Goal: Task Accomplishment & Management: Use online tool/utility

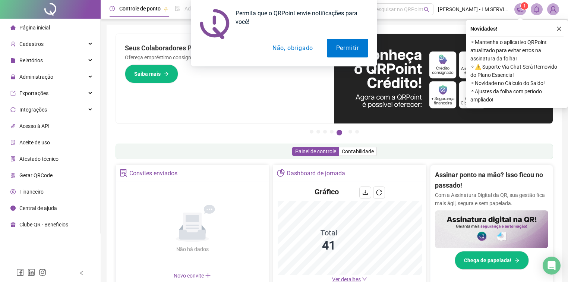
click at [560, 28] on div "Permita que o QRPoint envie notificações para você! Permitir Não, obrigado" at bounding box center [284, 33] width 568 height 66
click at [307, 49] on button "Não, obrigado" at bounding box center [292, 48] width 59 height 19
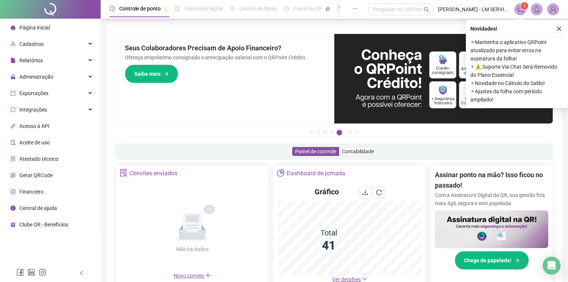
click at [561, 29] on icon "close" at bounding box center [559, 28] width 5 height 5
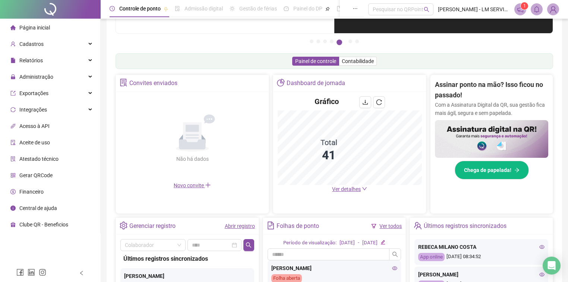
scroll to position [179, 0]
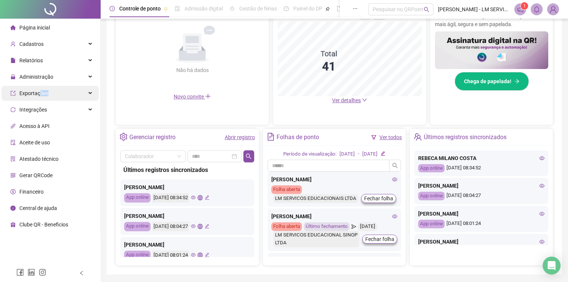
click at [39, 96] on span "Exportações" at bounding box center [29, 93] width 38 height 15
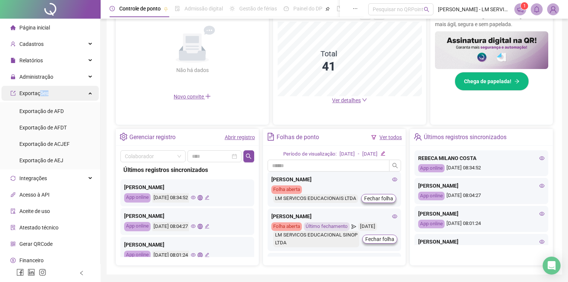
click at [39, 96] on span "Exportações" at bounding box center [33, 93] width 29 height 6
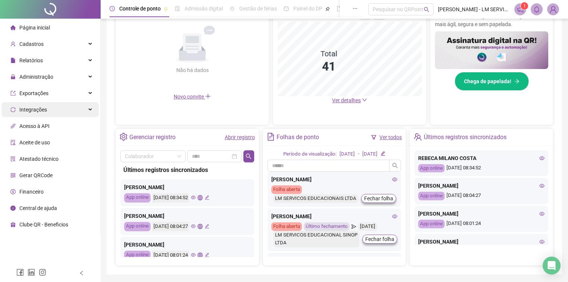
click at [43, 110] on span "Integrações" at bounding box center [33, 110] width 28 height 6
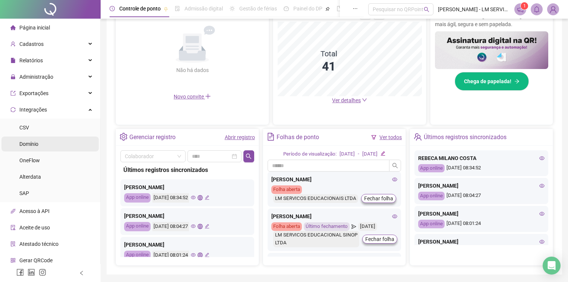
click at [26, 146] on span "Domínio" at bounding box center [28, 144] width 19 height 6
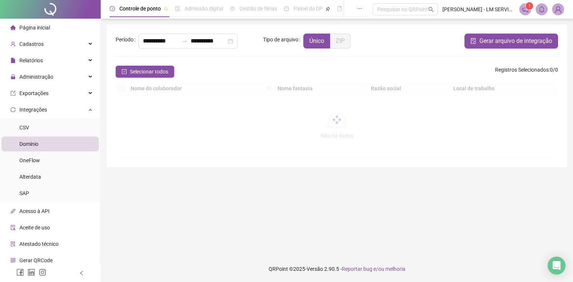
type input "**********"
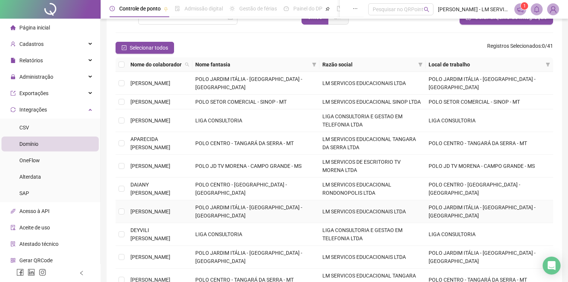
scroll to position [69, 0]
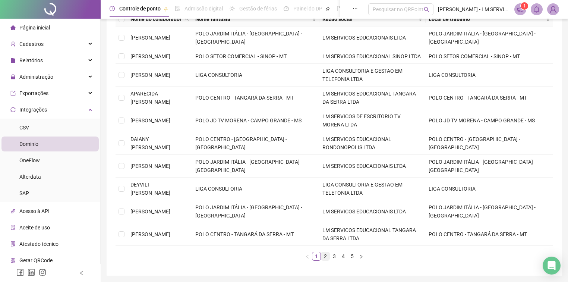
click at [324, 252] on link "2" at bounding box center [325, 256] width 8 height 8
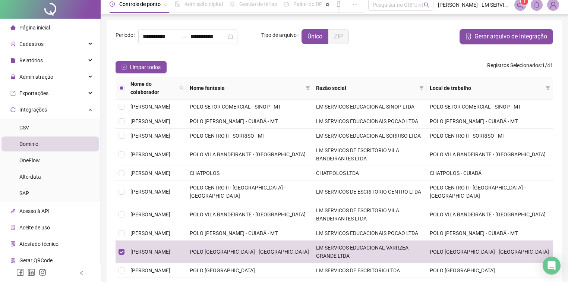
scroll to position [0, 0]
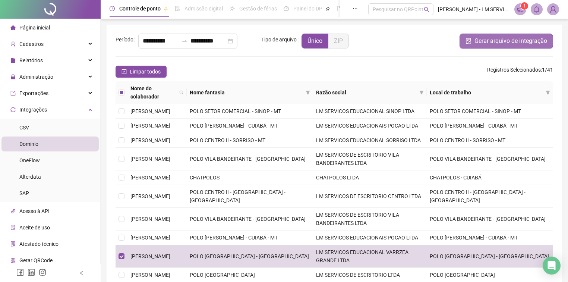
click at [489, 44] on span "Gerar arquivo de integração" at bounding box center [511, 41] width 73 height 9
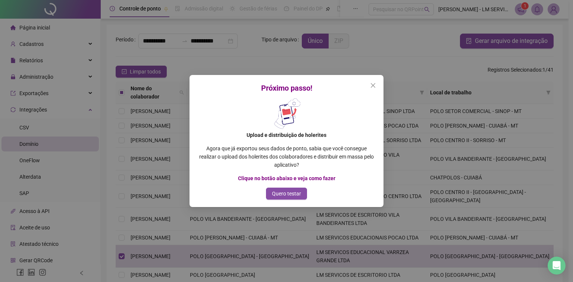
click at [261, 136] on b "Upload e distribuição de holerites" at bounding box center [286, 135] width 80 height 6
click at [240, 151] on p "Agora que já exportou seus dados de ponto, sabia que você consegue realizar o u…" at bounding box center [286, 156] width 176 height 25
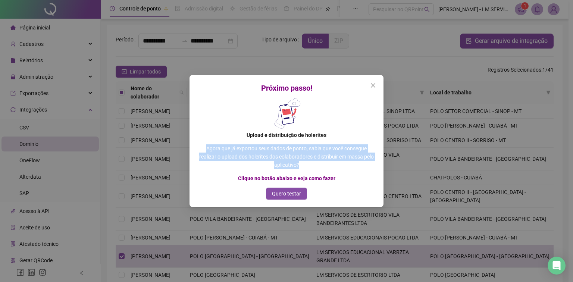
click at [240, 151] on p "Agora que já exportou seus dados de ponto, sabia que você consegue realizar o u…" at bounding box center [286, 156] width 176 height 25
click at [372, 81] on button "Close" at bounding box center [373, 85] width 12 height 12
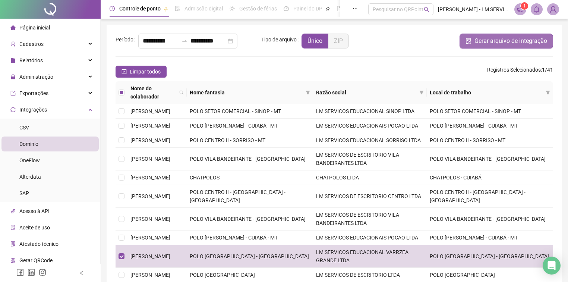
click at [527, 43] on span "Gerar arquivo de integração" at bounding box center [511, 41] width 73 height 9
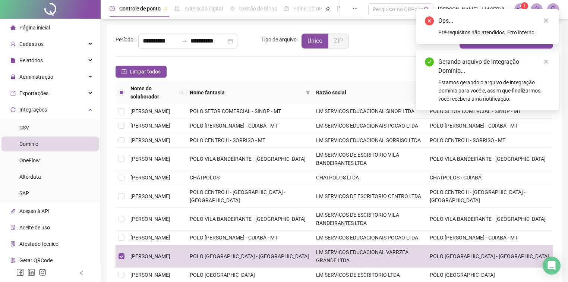
click at [482, 30] on div "Pré-requisitos não atendidos. Erro interno." at bounding box center [494, 32] width 112 height 8
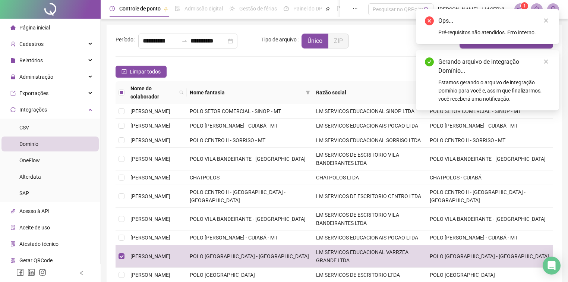
click at [443, 72] on div "Gerando arquivo de integração Domínio..." at bounding box center [494, 66] width 112 height 18
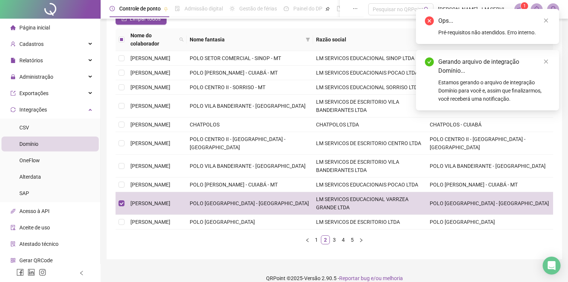
scroll to position [69, 0]
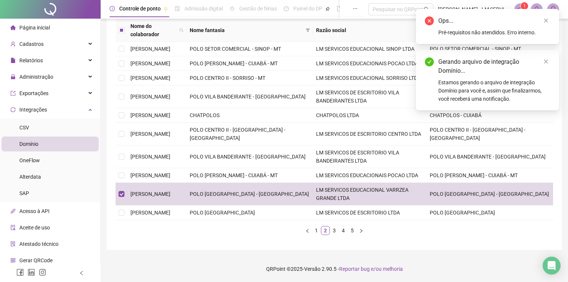
click at [448, 82] on div "Estamos gerando o arquivo de integração Domínio para você e, assim que finaliza…" at bounding box center [494, 90] width 112 height 25
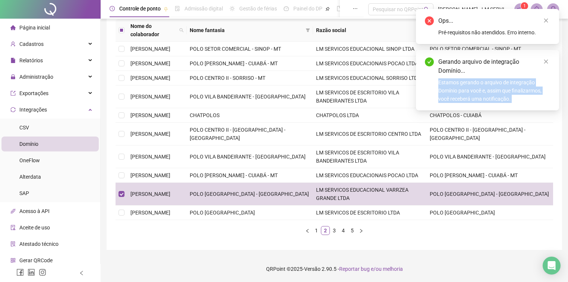
click at [448, 82] on div "Estamos gerando o arquivo de integração Domínio para você e, assim que finaliza…" at bounding box center [494, 90] width 112 height 25
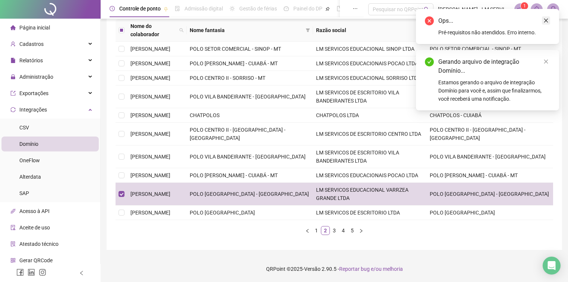
click at [547, 23] on link "Close" at bounding box center [546, 20] width 8 height 8
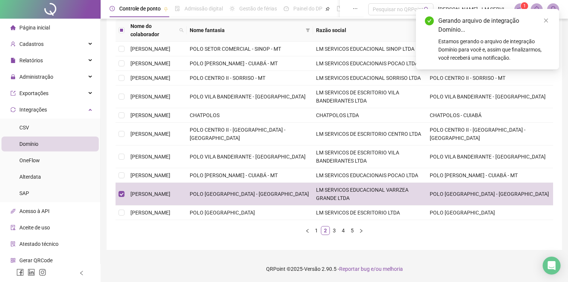
click at [547, 23] on link "Close" at bounding box center [546, 20] width 8 height 8
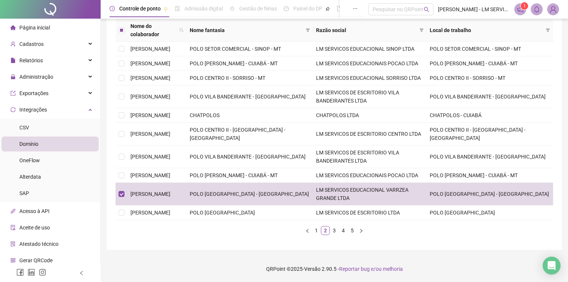
click at [521, 11] on icon "notification" at bounding box center [520, 9] width 6 height 6
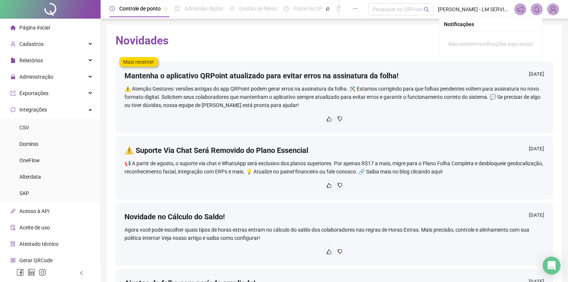
click at [539, 9] on icon "bell" at bounding box center [536, 9] width 7 height 7
click at [539, 9] on icon "bell" at bounding box center [536, 9] width 5 height 7
click at [534, 10] on icon "bell" at bounding box center [536, 9] width 7 height 7
click at [538, 12] on icon "bell" at bounding box center [536, 9] width 7 height 7
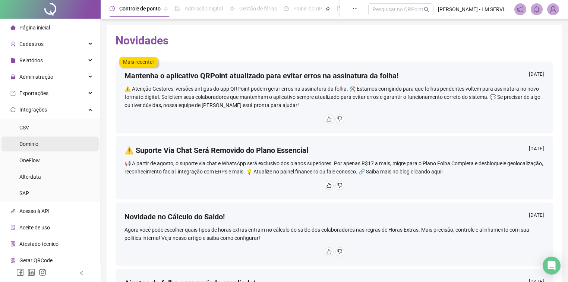
click at [37, 145] on span "Domínio" at bounding box center [28, 144] width 19 height 6
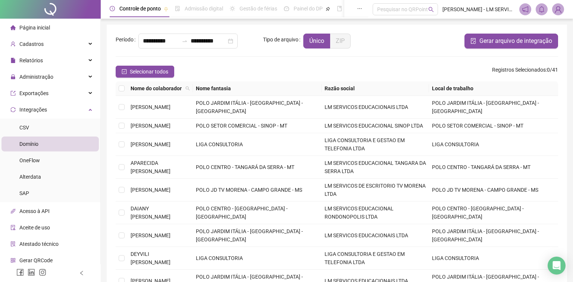
type input "**********"
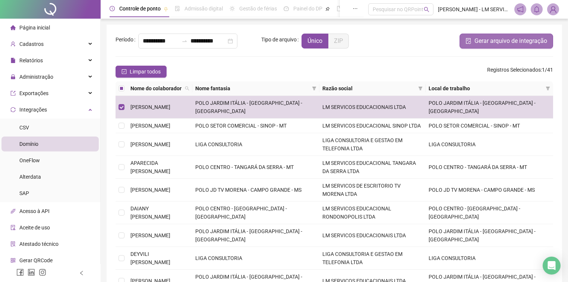
click at [533, 40] on span "Gerar arquivo de integração" at bounding box center [511, 41] width 73 height 9
click at [488, 39] on span "Gerar arquivo de integração" at bounding box center [511, 41] width 73 height 9
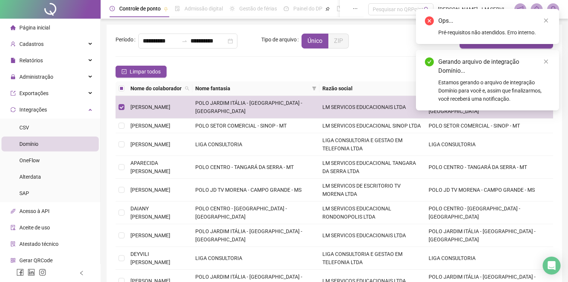
click at [513, 25] on div "Ops..." at bounding box center [494, 20] width 112 height 9
click at [498, 31] on div "Pré-requisitos não atendidos. Erro interno." at bounding box center [494, 32] width 112 height 8
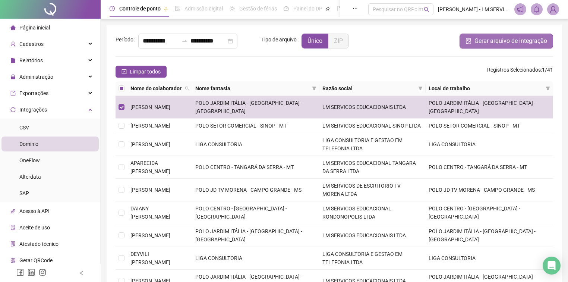
click at [508, 42] on span "Gerar arquivo de integração" at bounding box center [511, 41] width 73 height 9
click at [554, 265] on icon "Open Intercom Messenger" at bounding box center [551, 266] width 9 height 10
click at [554, 265] on div "Open Intercom Messenger" at bounding box center [552, 266] width 20 height 20
click at [551, 266] on icon "Abertura do Messenger da Intercom" at bounding box center [551, 264] width 12 height 12
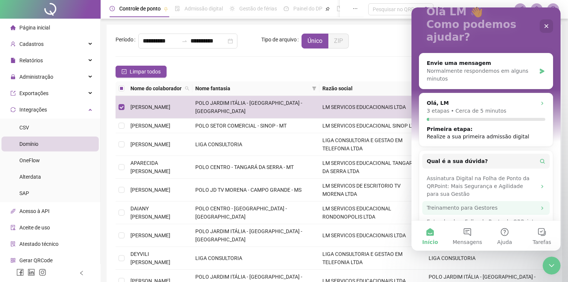
scroll to position [41, 0]
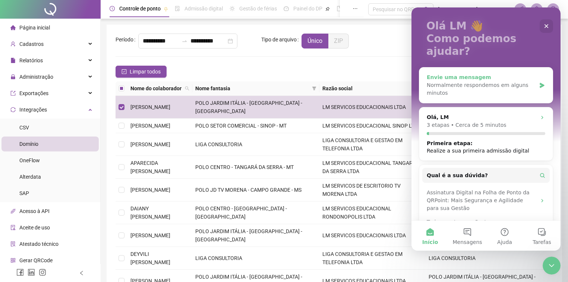
click at [491, 73] on div "Envie uma mensagem" at bounding box center [481, 77] width 109 height 8
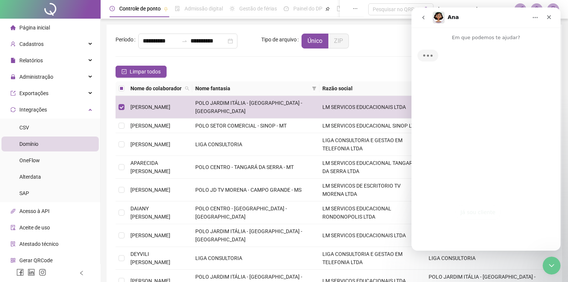
scroll to position [0, 0]
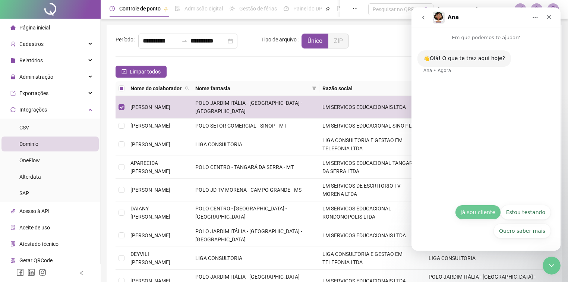
click at [476, 213] on button "Já sou cliente" at bounding box center [478, 212] width 46 height 15
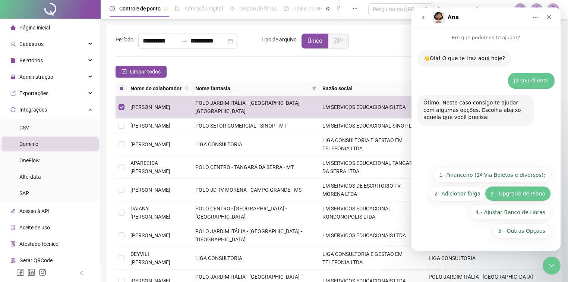
click at [516, 195] on button "3 - Upgrade de Plano" at bounding box center [518, 193] width 66 height 15
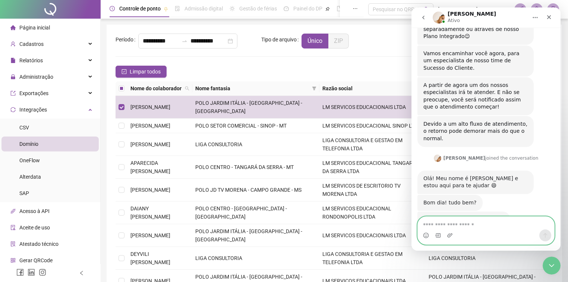
scroll to position [198, 0]
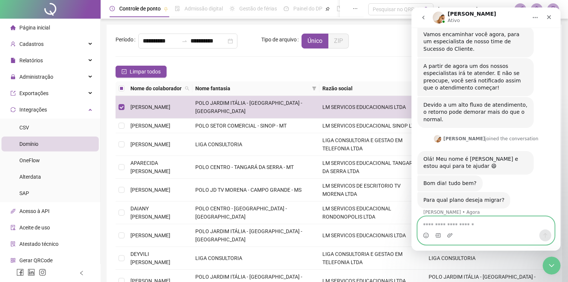
type textarea "*"
type textarea "**"
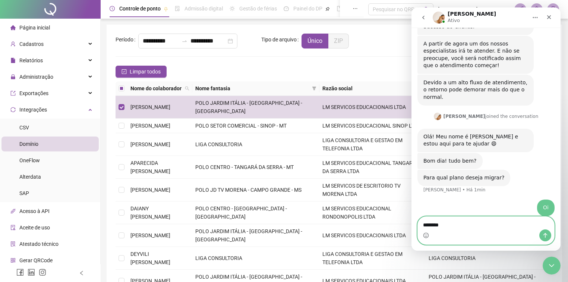
type textarea "********"
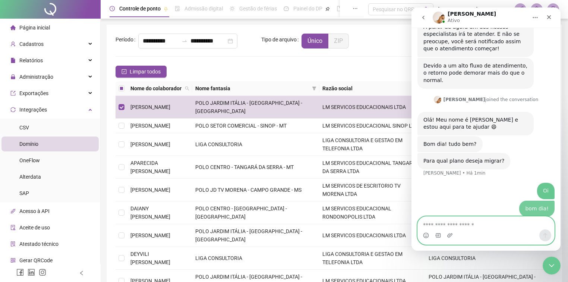
scroll to position [237, 0]
type textarea "*"
type textarea "**********"
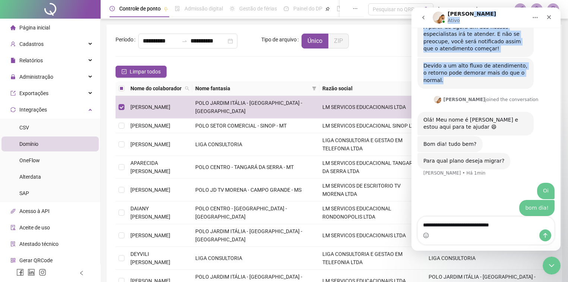
scroll to position [236, 0]
drag, startPoint x: 504, startPoint y: 10, endPoint x: 507, endPoint y: 63, distance: 52.3
click at [508, 67] on div "[PERSON_NAME] Em que podemos te ajudar? 👋Olá! O que te traz aqui hoje? [PERSON_…" at bounding box center [486, 128] width 149 height 243
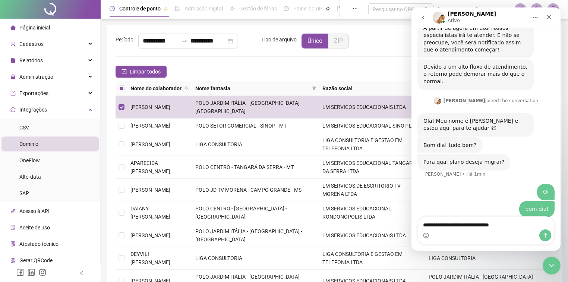
click at [460, 11] on h1 "[PERSON_NAME]" at bounding box center [472, 14] width 48 height 6
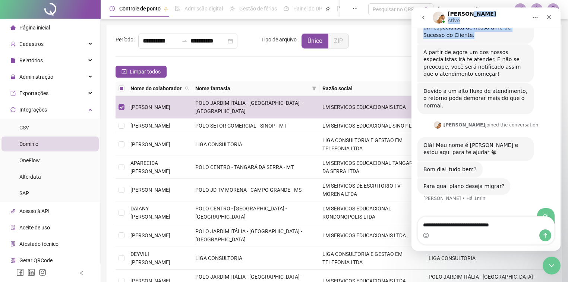
drag, startPoint x: 479, startPoint y: 16, endPoint x: 468, endPoint y: 29, distance: 16.9
click at [473, 33] on div "[PERSON_NAME] Em que podemos te ajudar? 👋Olá! O que te traz aqui hoje? [PERSON_…" at bounding box center [486, 128] width 149 height 243
click at [424, 16] on icon "go back" at bounding box center [423, 18] width 6 height 6
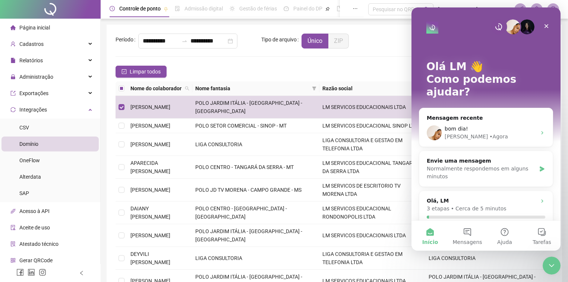
scroll to position [0, 0]
click at [514, 17] on div "Olá LM 👋 Como podemos ajudar?" at bounding box center [486, 80] width 134 height 147
click at [545, 24] on icon "Fechar" at bounding box center [547, 26] width 4 height 4
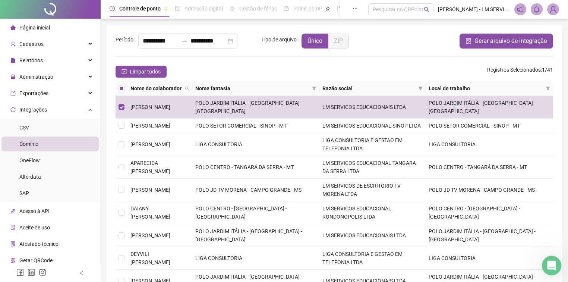
click at [547, 265] on icon "Abertura do Messenger da Intercom" at bounding box center [551, 264] width 12 height 12
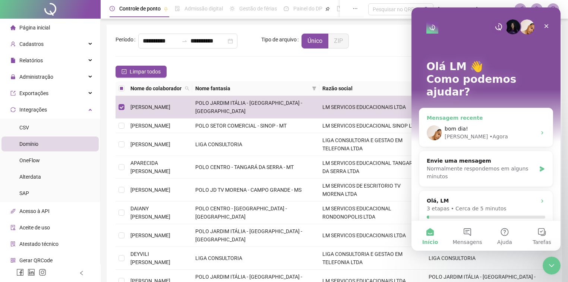
click at [489, 133] on div "• Agora" at bounding box center [498, 137] width 19 height 8
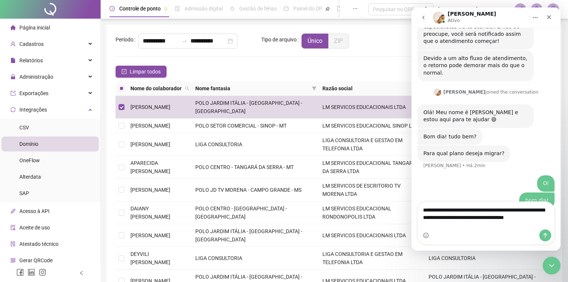
scroll to position [252, 0]
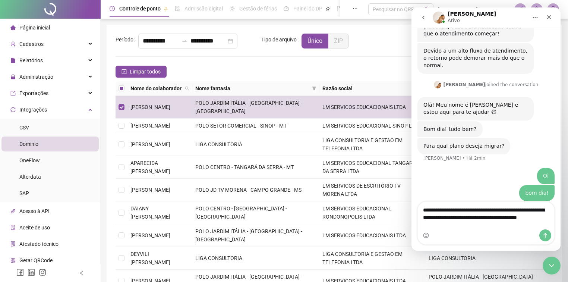
type textarea "**********"
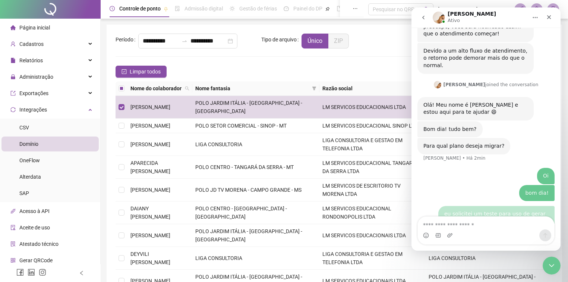
scroll to position [269, 0]
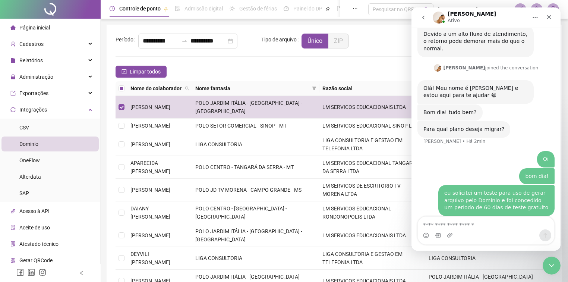
click at [267, 73] on div "Limpar todos Registros Selecionados : 1 / 41" at bounding box center [335, 72] width 438 height 12
click at [505, 12] on div "[PERSON_NAME]" at bounding box center [480, 17] width 95 height 13
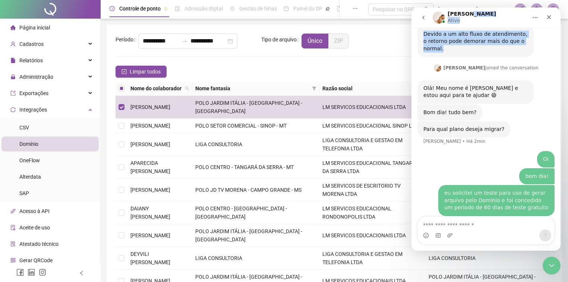
scroll to position [264, 0]
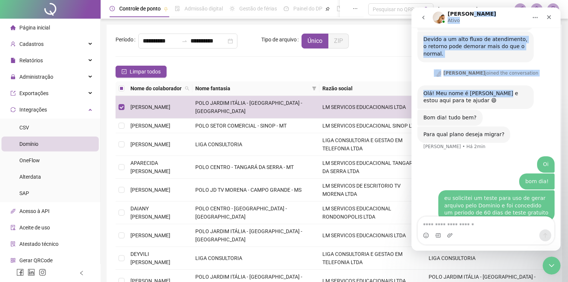
drag, startPoint x: 498, startPoint y: 13, endPoint x: 493, endPoint y: 83, distance: 71.0
click at [493, 83] on div "[PERSON_NAME] Em que podemos te ajudar? 👋Olá! O que te traz aqui hoje? [PERSON_…" at bounding box center [486, 128] width 149 height 243
click at [544, 19] on div "Fechar" at bounding box center [548, 16] width 13 height 13
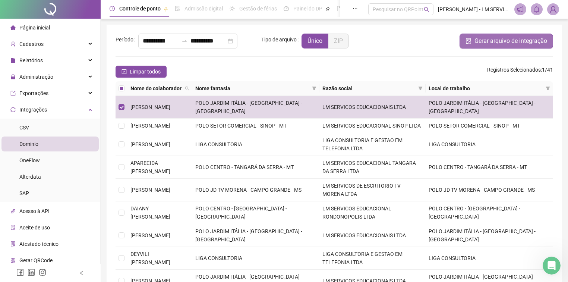
click at [485, 36] on button "Gerar arquivo de integração" at bounding box center [507, 41] width 94 height 15
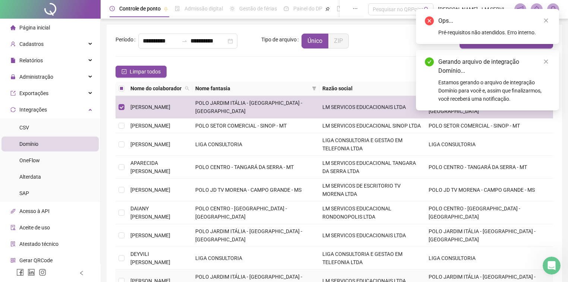
scroll to position [268, 0]
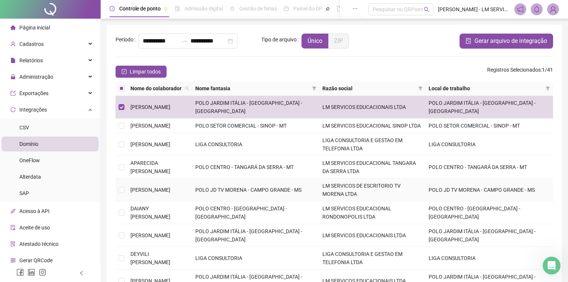
click at [368, 179] on td "LM SERVICOS DE ESCRITORIO TV MORENA LTDA" at bounding box center [372, 190] width 106 height 23
click at [483, 38] on span "Gerar arquivo de integração" at bounding box center [511, 41] width 73 height 9
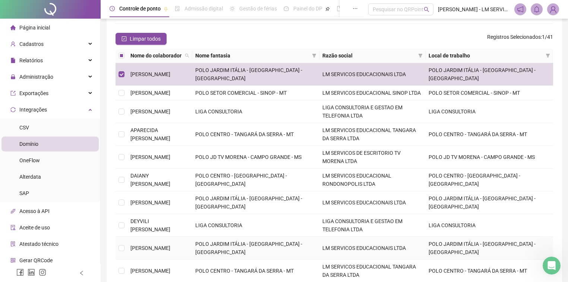
scroll to position [0, 0]
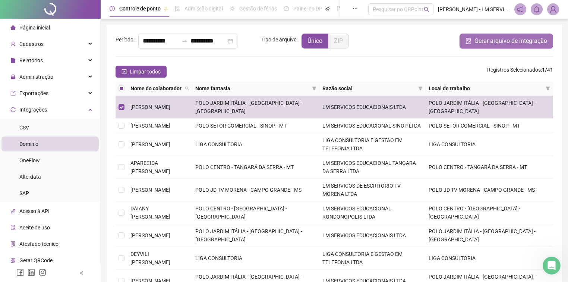
click at [510, 43] on span "Gerar arquivo de integração" at bounding box center [511, 41] width 73 height 9
click at [550, 263] on icon "Abertura do Messenger da Intercom" at bounding box center [551, 264] width 12 height 12
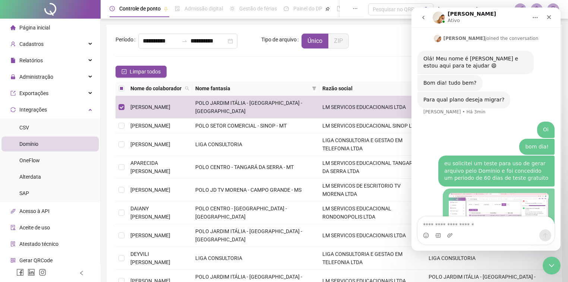
scroll to position [331, 0]
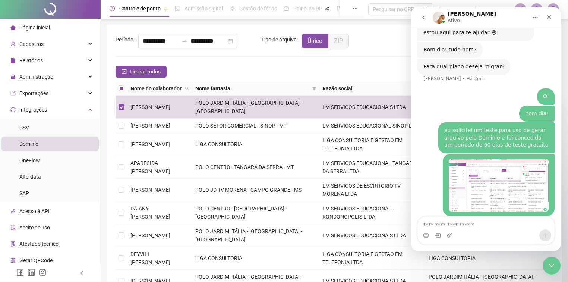
click at [451, 219] on textarea "Envie uma mensagem..." at bounding box center [486, 223] width 136 height 13
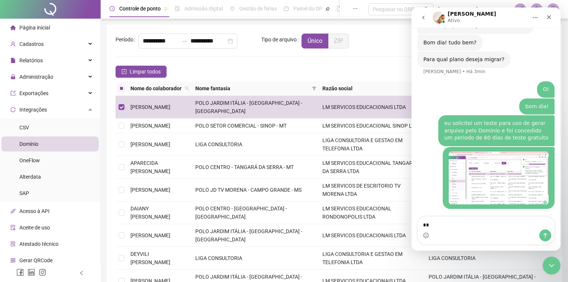
scroll to position [339, 0]
type textarea "**********"
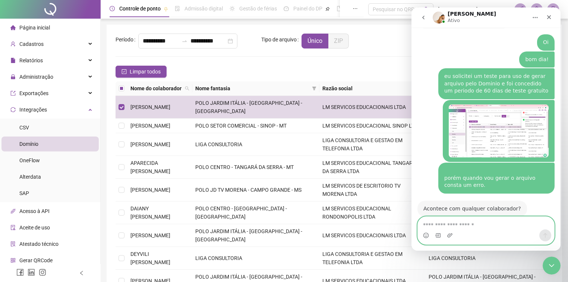
scroll to position [385, 0]
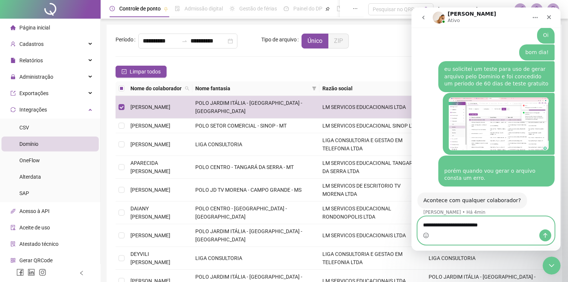
type textarea "**********"
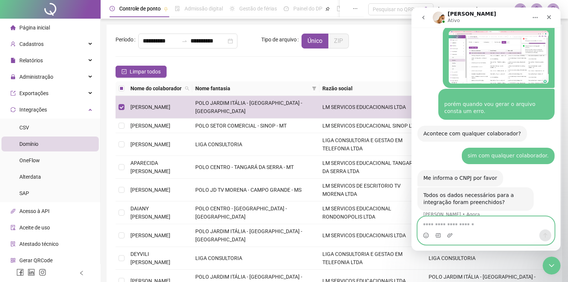
scroll to position [483, 0]
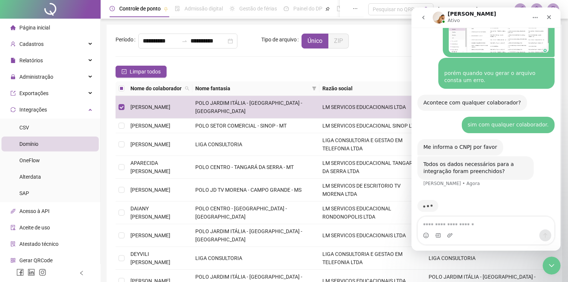
click at [437, 144] on div "Me informa o CNPJ por favor [PERSON_NAME] 1min" at bounding box center [460, 147] width 86 height 16
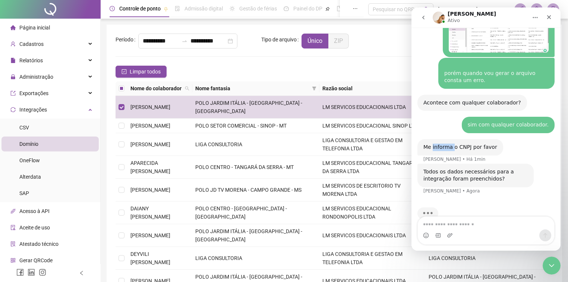
click at [437, 144] on div "Me informa o CNPJ por favor [PERSON_NAME] 1min" at bounding box center [460, 147] width 86 height 16
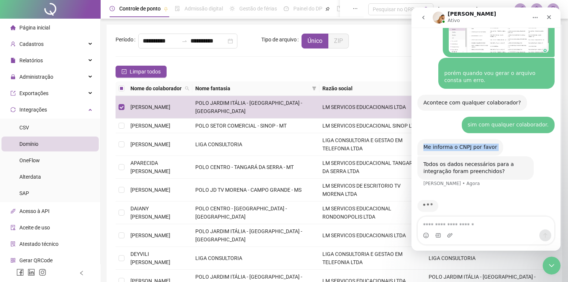
click at [437, 144] on div "Me informa o CNPJ por favor [PERSON_NAME] 1min" at bounding box center [460, 147] width 86 height 16
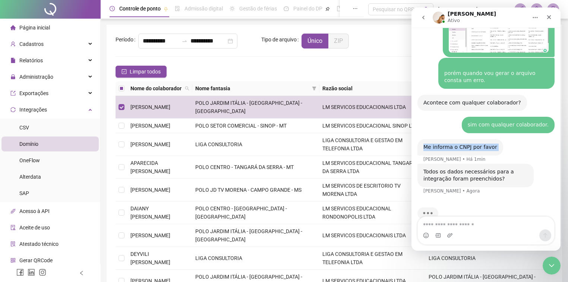
scroll to position [490, 0]
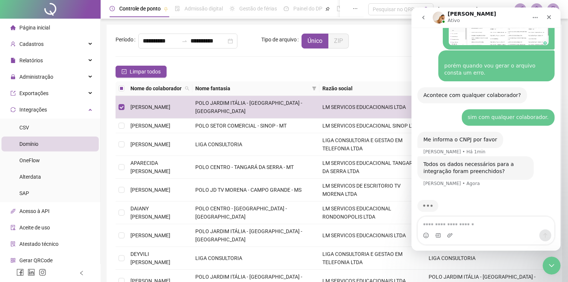
click at [436, 161] on div "Todos os dados necessários para a integração foram preenchidos?" at bounding box center [475, 168] width 104 height 15
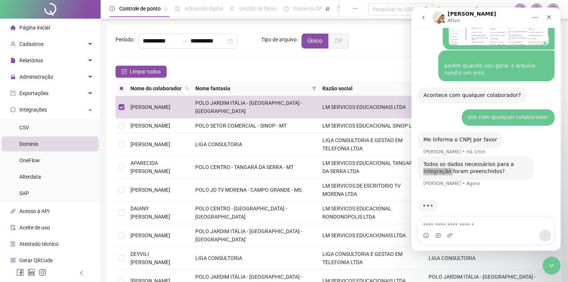
click at [223, 60] on form "**********" at bounding box center [335, 185] width 438 height 302
click at [76, 110] on div "Integrações" at bounding box center [49, 109] width 97 height 15
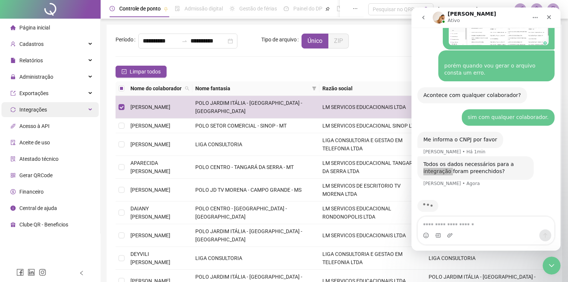
click at [76, 110] on div "Integrações" at bounding box center [49, 109] width 97 height 15
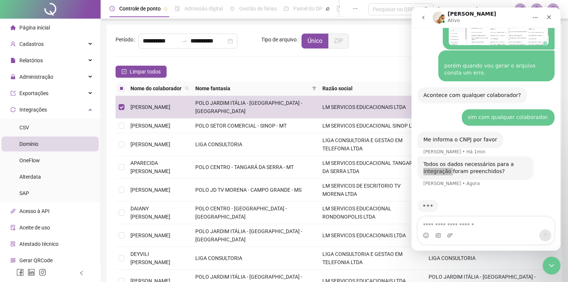
click at [35, 146] on span "Domínio" at bounding box center [28, 144] width 19 height 6
click at [32, 144] on span "Domínio" at bounding box center [28, 144] width 19 height 6
click at [334, 66] on div "Limpar todos Registros Selecionados : 1 / 41" at bounding box center [335, 72] width 438 height 12
click at [38, 144] on span "Domínio" at bounding box center [28, 144] width 19 height 6
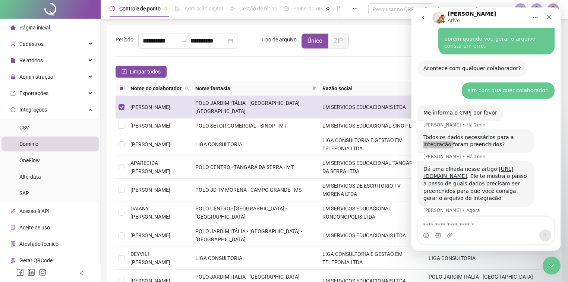
scroll to position [530, 0]
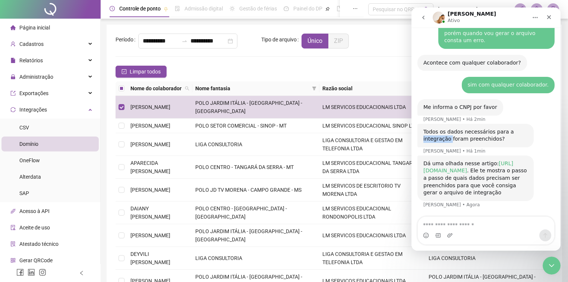
click at [486, 160] on link "[URL][DOMAIN_NAME]" at bounding box center [468, 166] width 90 height 13
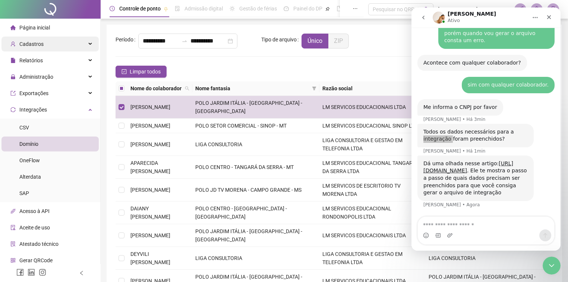
click at [49, 39] on div "Cadastros" at bounding box center [49, 44] width 97 height 15
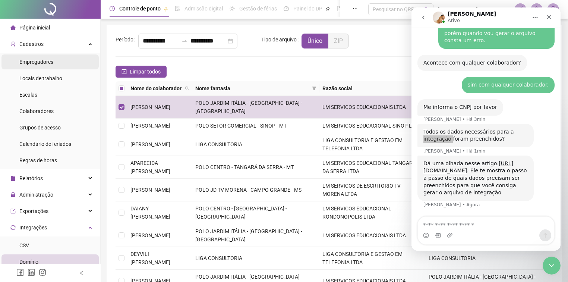
click at [40, 64] on span "Empregadores" at bounding box center [36, 62] width 34 height 6
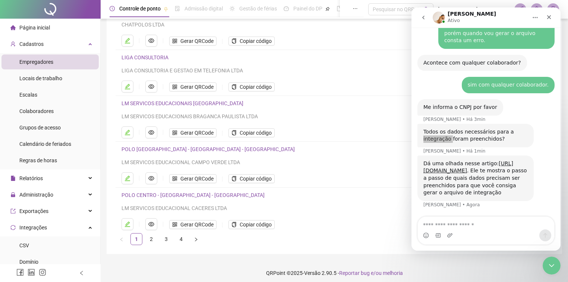
scroll to position [78, 0]
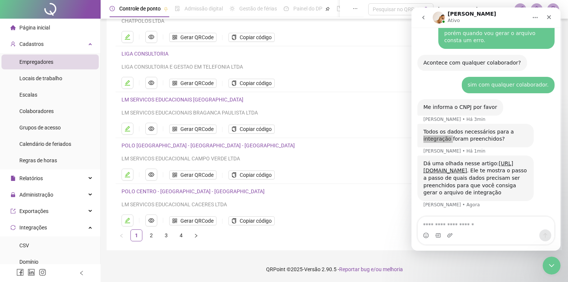
click at [45, 60] on span "Empregadores" at bounding box center [36, 62] width 34 height 6
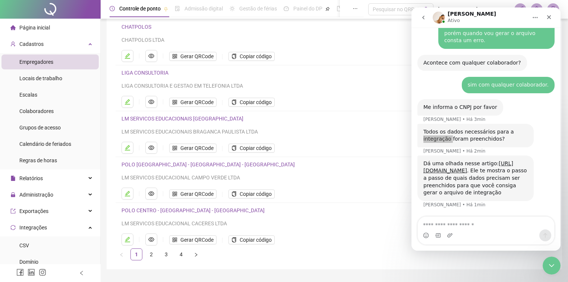
scroll to position [48, 0]
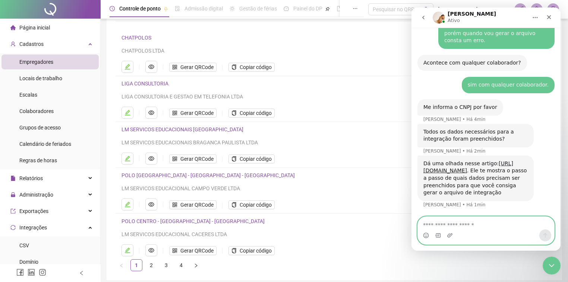
click at [462, 221] on textarea "Envie uma mensagem..." at bounding box center [486, 223] width 136 height 13
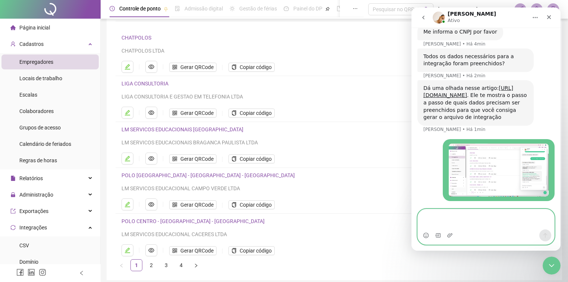
scroll to position [605, 0]
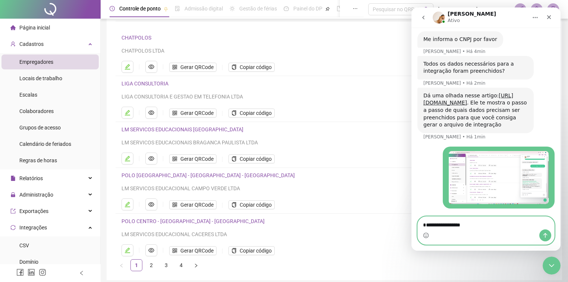
type textarea "**********"
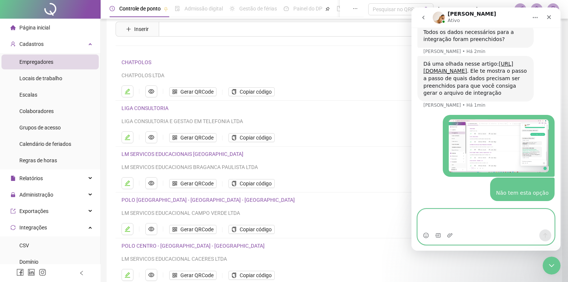
scroll to position [0, 0]
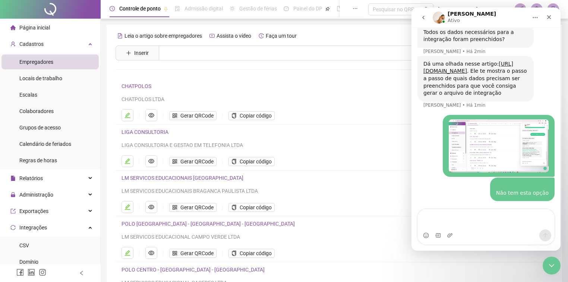
click at [462, 135] on img "LM diz…" at bounding box center [499, 145] width 100 height 53
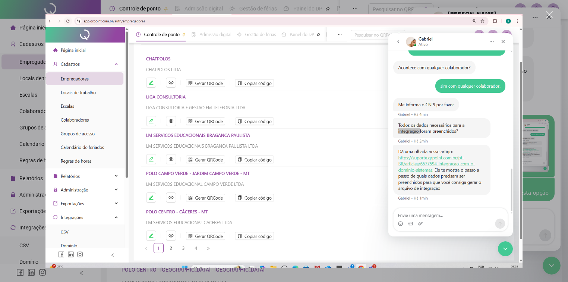
click at [550, 13] on div "Fechar" at bounding box center [549, 14] width 7 height 7
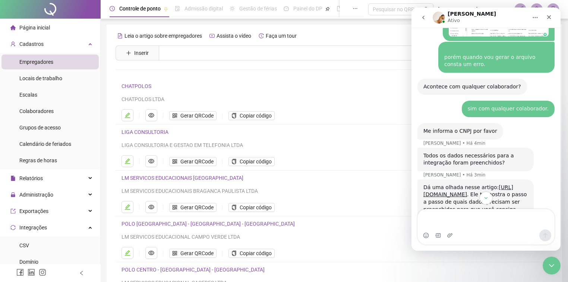
scroll to position [510, 0]
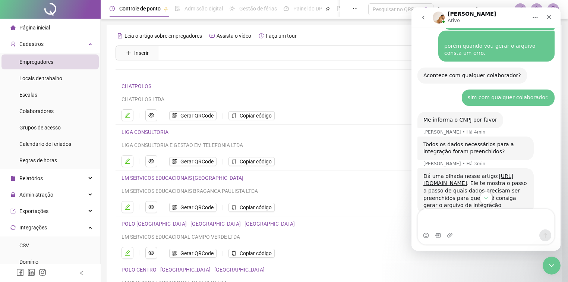
click at [445, 144] on div "Todos os dados necessários para a integração foram preenchidos?" at bounding box center [475, 148] width 104 height 15
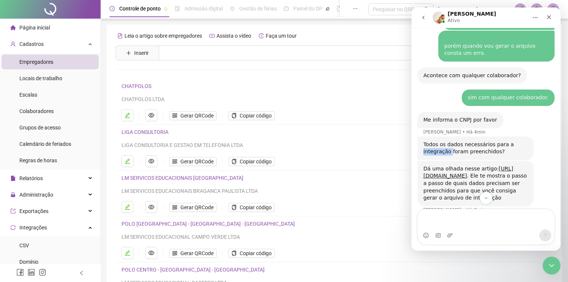
click at [445, 144] on div "Todos os dados necessários para a integração foram preenchidos?" at bounding box center [475, 148] width 104 height 15
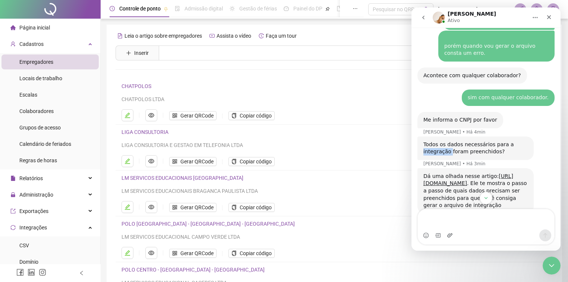
copy div "integração"
click at [448, 216] on textarea "Envie uma mensagem..." at bounding box center [486, 219] width 136 height 20
paste textarea "**********"
type textarea "**********"
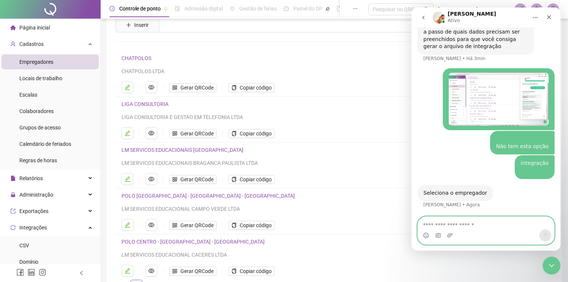
scroll to position [78, 0]
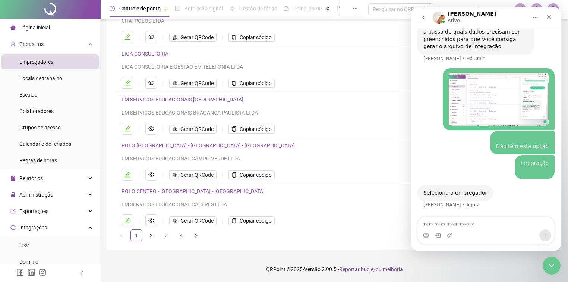
click at [149, 192] on link "POLO CENTRO - [GEOGRAPHIC_DATA] - [GEOGRAPHIC_DATA]" at bounding box center [193, 191] width 143 height 6
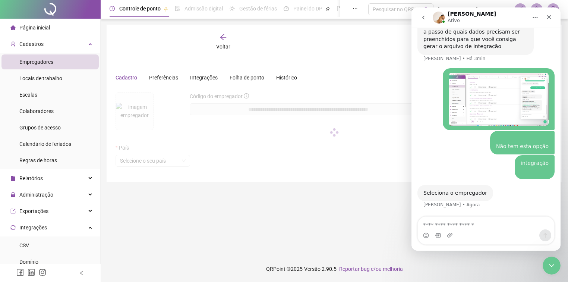
scroll to position [0, 0]
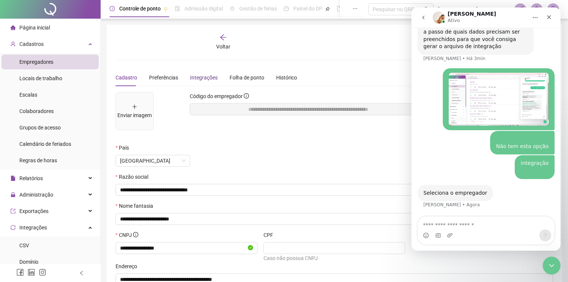
click at [197, 78] on div "Integrações" at bounding box center [204, 77] width 28 height 8
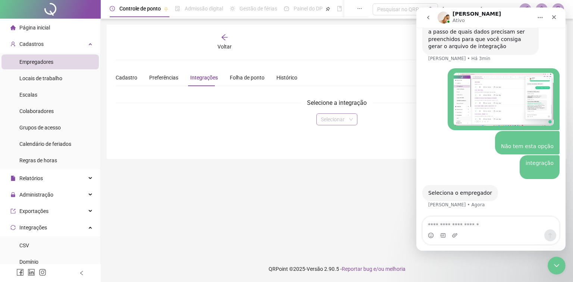
click at [340, 118] on input "search" at bounding box center [333, 119] width 25 height 11
click at [337, 134] on div "Domínio" at bounding box center [336, 134] width 29 height 8
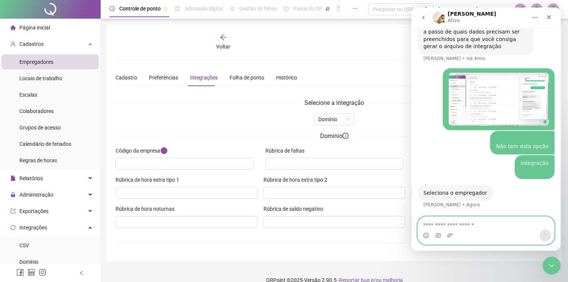
click at [426, 227] on textarea "Envie uma mensagem..." at bounding box center [486, 223] width 136 height 13
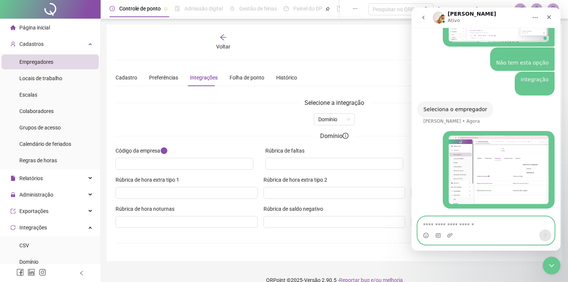
scroll to position [759, 0]
type textarea "**********"
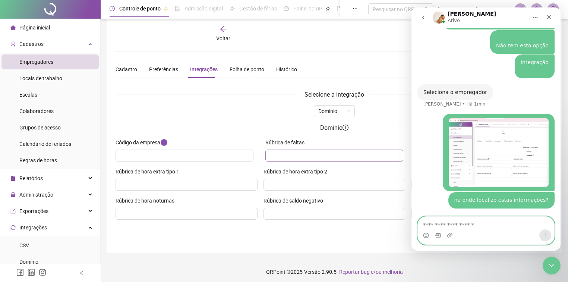
scroll to position [10, 0]
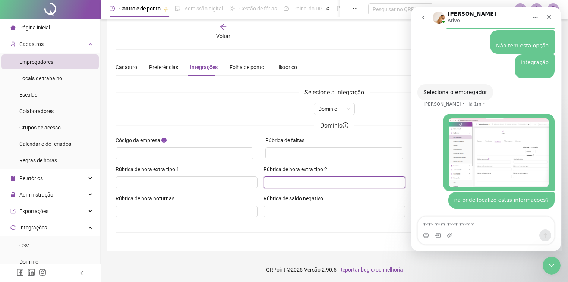
click at [330, 183] on input "Rúbrica de hora extra tipo 2" at bounding box center [334, 182] width 132 height 8
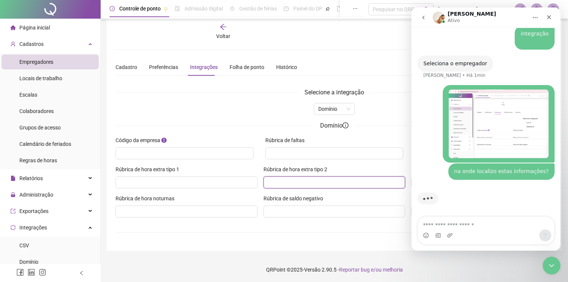
scroll to position [805, 0]
click at [147, 151] on input "text" at bounding box center [183, 153] width 127 height 8
click at [201, 113] on div "Domínio" at bounding box center [335, 109] width 438 height 12
click at [150, 185] on input "Rúbrica de hora extra tipo 1" at bounding box center [186, 182] width 132 height 8
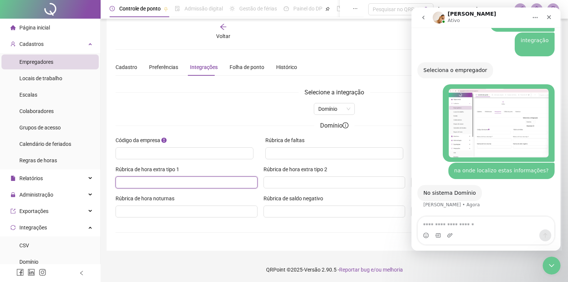
scroll to position [798, 0]
type input "*"
click at [444, 195] on div "No sistema Domínio" at bounding box center [449, 192] width 53 height 7
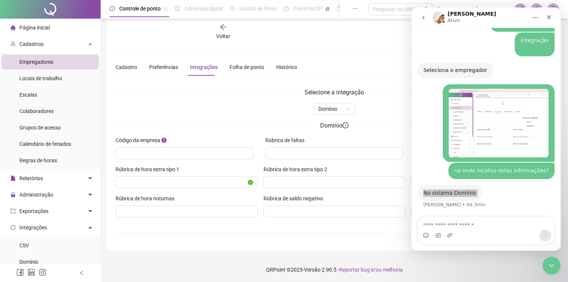
click at [335, 222] on div "Rúbrica de saldo negativo" at bounding box center [335, 208] width 148 height 29
click at [440, 192] on div "No sistema Domínio" at bounding box center [449, 192] width 53 height 7
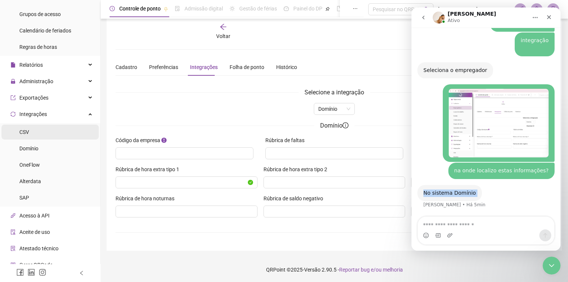
scroll to position [154, 0]
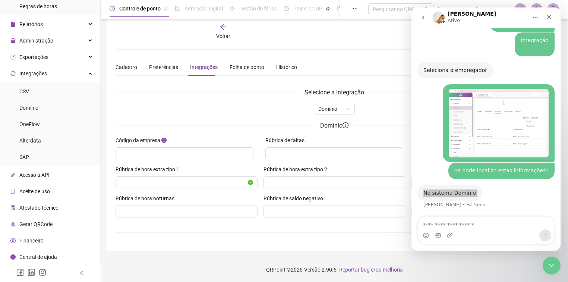
click at [33, 238] on span "Financeiro" at bounding box center [31, 240] width 24 height 6
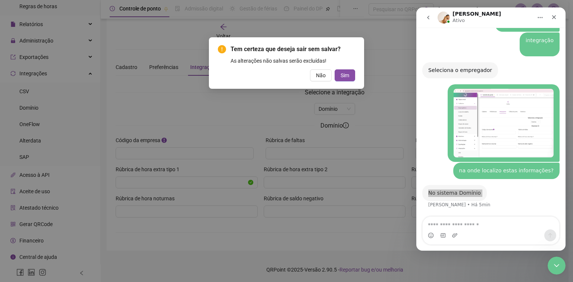
click at [33, 238] on div "Tem certeza que deseja sair sem salvar? As alterações não salvas serão excluída…" at bounding box center [286, 141] width 573 height 282
click at [340, 216] on div "Tem certeza que deseja sair sem salvar? As alterações não salvas serão excluída…" at bounding box center [286, 141] width 573 height 282
click at [317, 75] on span "Não" at bounding box center [321, 75] width 10 height 8
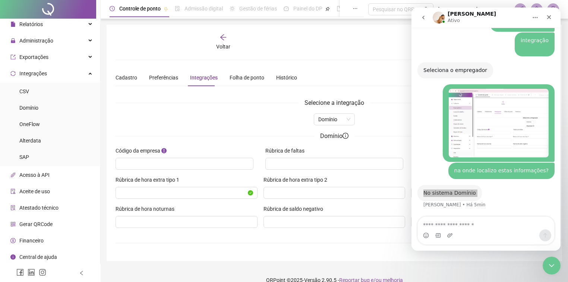
scroll to position [769, 0]
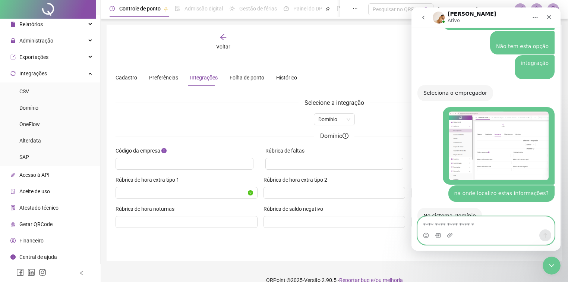
click at [441, 223] on textarea "Envie uma mensagem..." at bounding box center [486, 223] width 136 height 13
type textarea "*"
type textarea "**********"
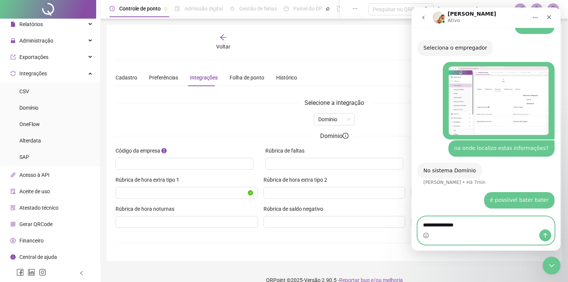
type textarea "**********"
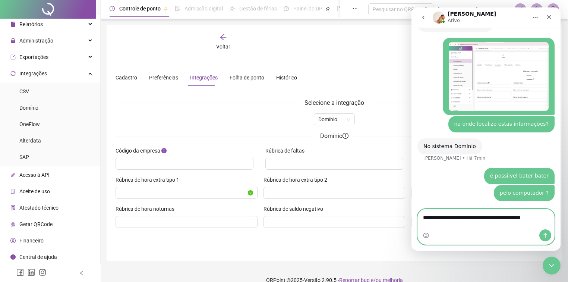
scroll to position [845, 0]
type textarea "**********"
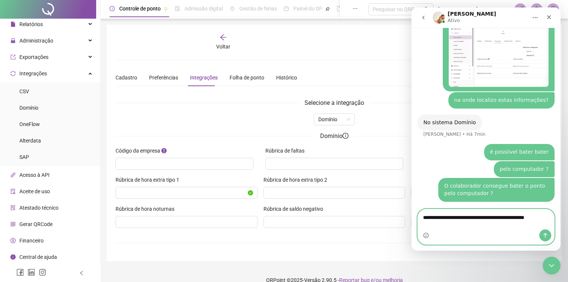
scroll to position [869, 0]
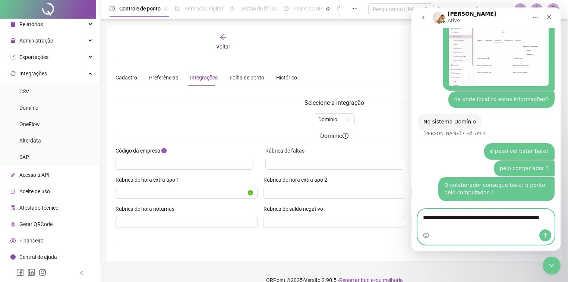
type textarea "**********"
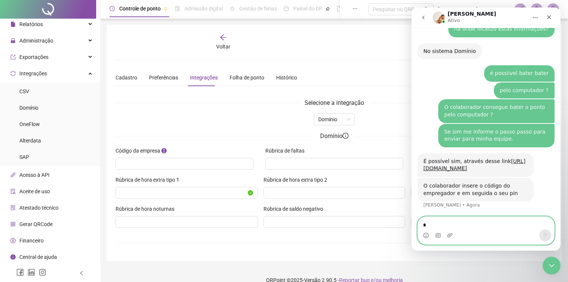
scroll to position [940, 0]
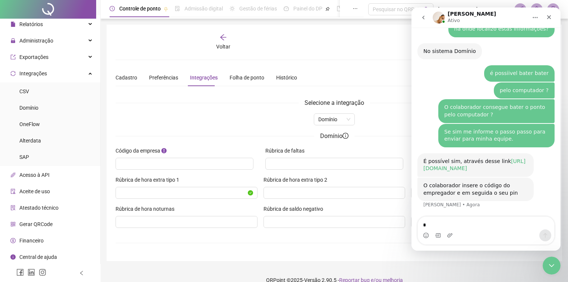
click at [458, 171] on link "[URL][DOMAIN_NAME]" at bounding box center [474, 164] width 102 height 13
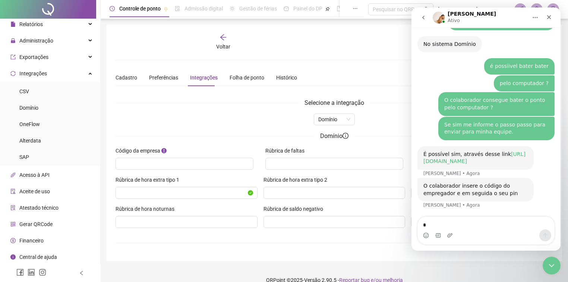
scroll to position [948, 0]
click at [464, 188] on div "O colaborador insere o código do empregador e em seguida o seu pin" at bounding box center [475, 189] width 104 height 15
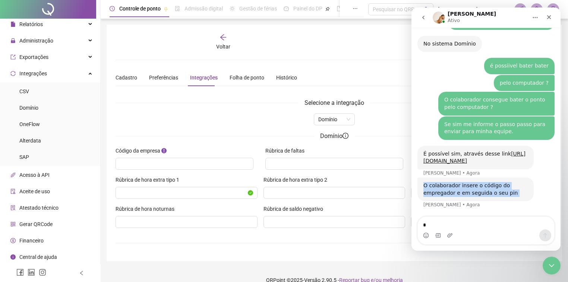
click at [464, 188] on div "O colaborador insere o código do empregador e em seguida o seu pin" at bounding box center [475, 189] width 104 height 15
click at [454, 197] on div "O colaborador insere o código do empregador e em seguida o seu pin [PERSON_NAME]" at bounding box center [475, 188] width 116 height 23
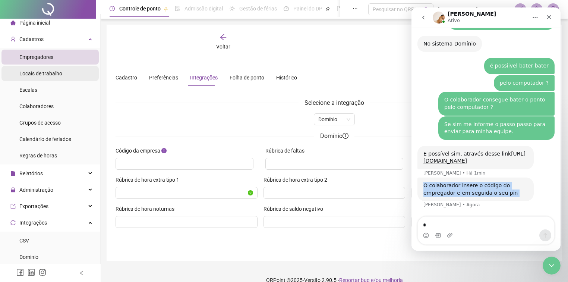
scroll to position [0, 0]
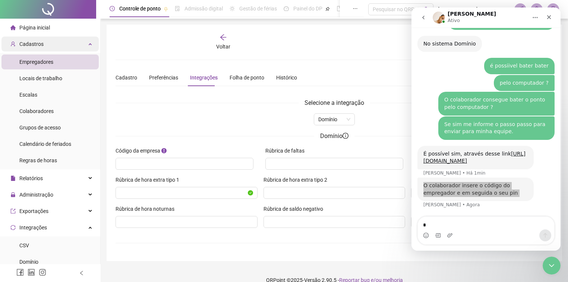
click at [43, 47] on div "Cadastros" at bounding box center [49, 44] width 97 height 15
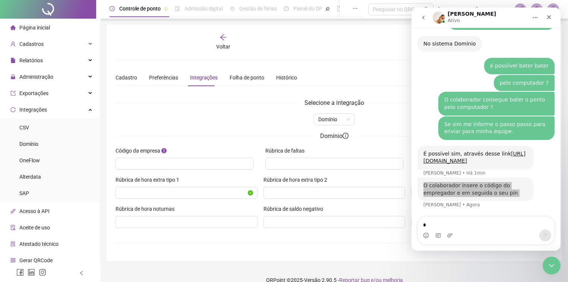
click at [44, 30] on span "Página inicial" at bounding box center [34, 28] width 31 height 6
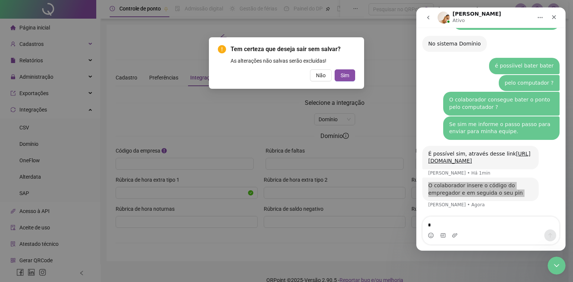
click at [374, 59] on div "Tem certeza que deseja sair sem salvar? As alterações não salvas serão excluída…" at bounding box center [286, 141] width 573 height 282
click at [313, 76] on button "Não" at bounding box center [321, 75] width 22 height 12
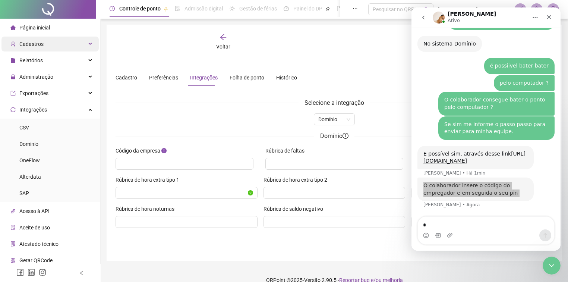
click at [52, 41] on div "Cadastros" at bounding box center [49, 44] width 97 height 15
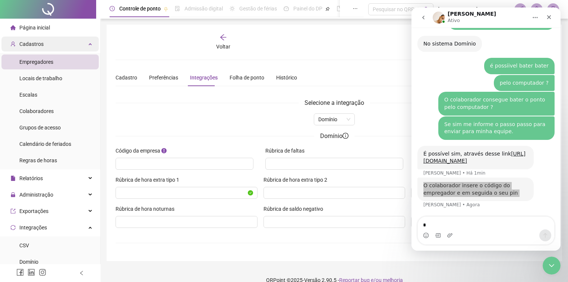
click at [52, 41] on div "Cadastros" at bounding box center [49, 44] width 97 height 15
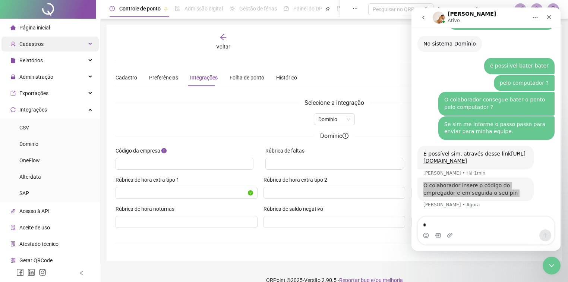
click at [52, 41] on div "Cadastros" at bounding box center [49, 44] width 97 height 15
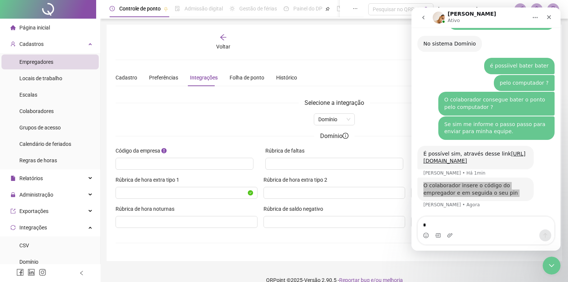
click at [48, 68] on div "Empregadores" at bounding box center [36, 61] width 34 height 15
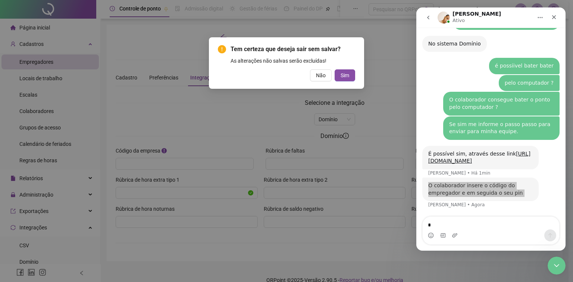
click at [48, 68] on div "Tem certeza que deseja sair sem salvar? As alterações não salvas serão excluída…" at bounding box center [286, 141] width 573 height 282
click at [321, 79] on span "Não" at bounding box center [321, 75] width 10 height 8
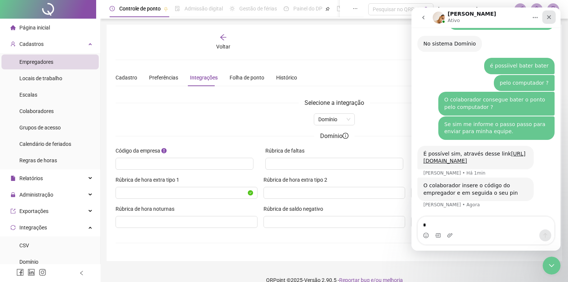
click at [543, 18] on div "Fechar" at bounding box center [548, 16] width 13 height 13
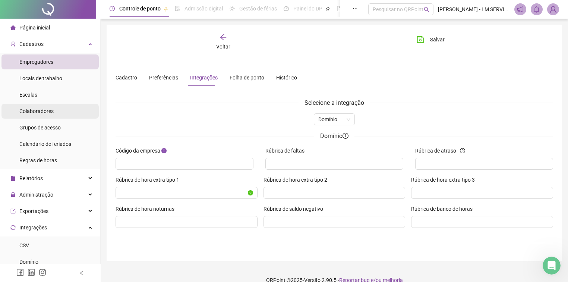
click at [40, 112] on span "Colaboradores" at bounding box center [36, 111] width 34 height 6
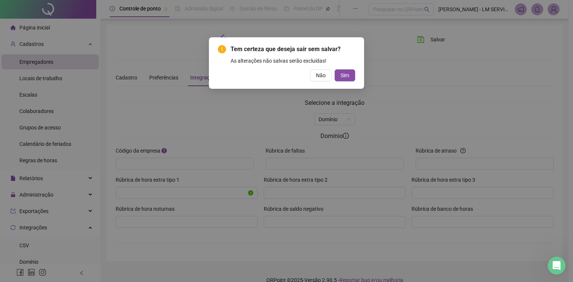
click at [398, 70] on div "Tem certeza que deseja sair sem salvar? As alterações não salvas serão excluída…" at bounding box center [286, 141] width 573 height 282
click at [339, 76] on button "Sim" at bounding box center [344, 75] width 21 height 12
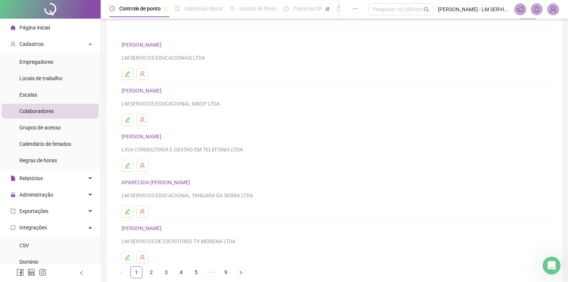
scroll to position [78, 0]
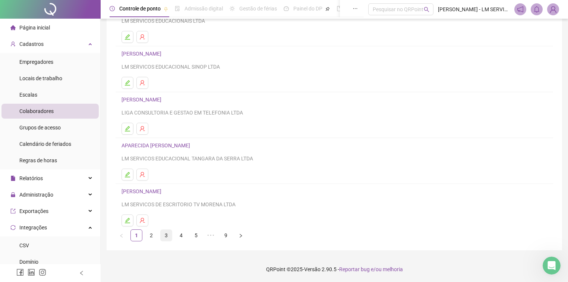
click at [168, 236] on link "3" at bounding box center [166, 235] width 11 height 11
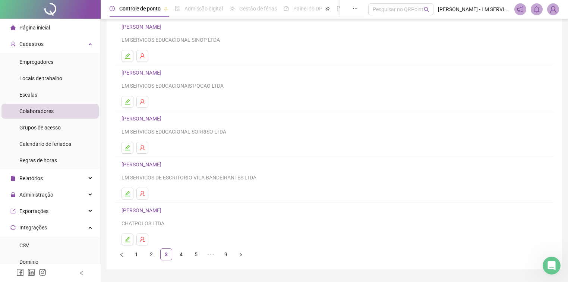
scroll to position [48, 0]
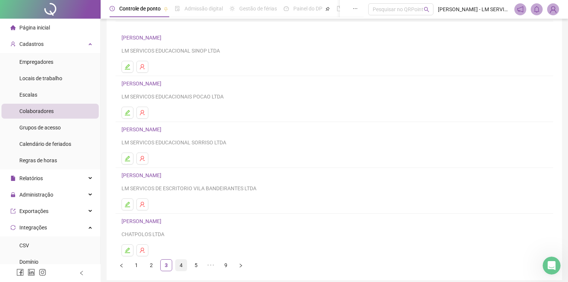
click at [177, 261] on link "4" at bounding box center [181, 264] width 11 height 11
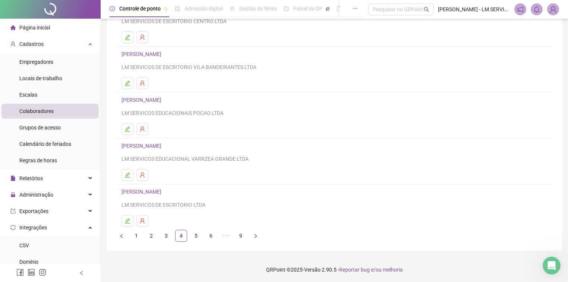
scroll to position [78, 0]
click at [128, 174] on icon "edit" at bounding box center [127, 174] width 6 height 6
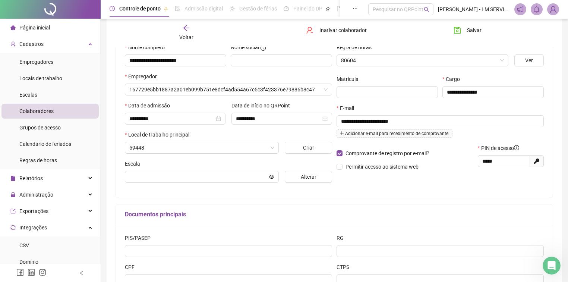
scroll to position [82, 0]
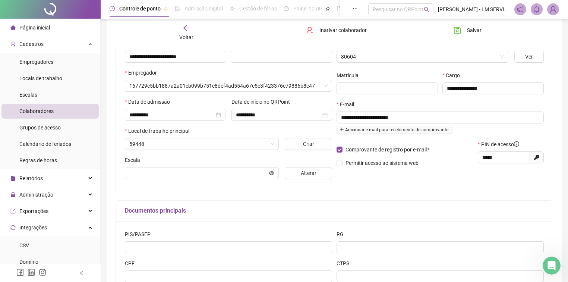
type input "**********"
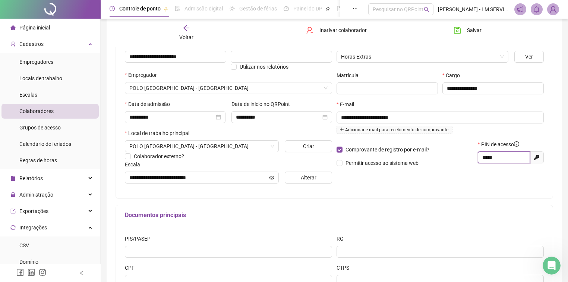
click at [483, 157] on input "*****" at bounding box center [503, 157] width 42 height 8
click at [35, 43] on span "Cadastros" at bounding box center [31, 44] width 24 height 6
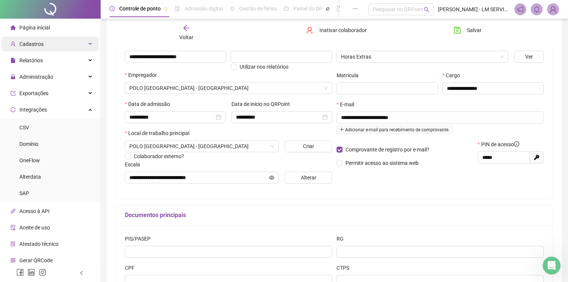
click at [35, 43] on span "Cadastros" at bounding box center [31, 44] width 24 height 6
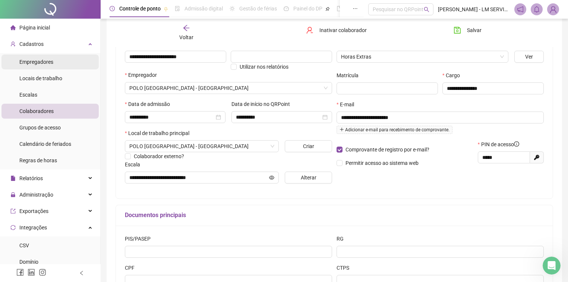
click at [27, 67] on div "Empregadores" at bounding box center [36, 61] width 34 height 15
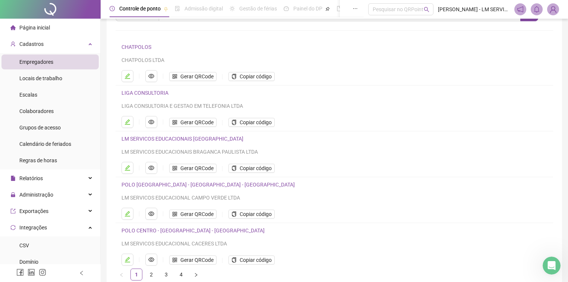
scroll to position [78, 0]
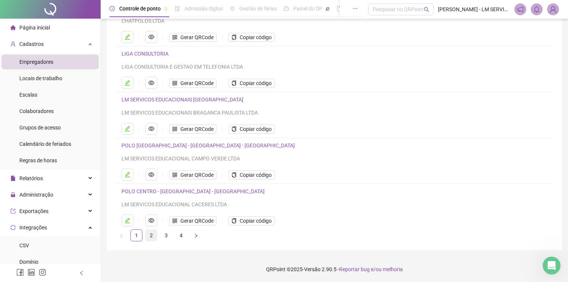
click at [154, 231] on link "2" at bounding box center [151, 235] width 11 height 11
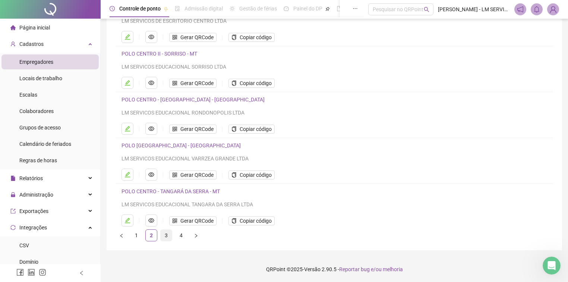
click at [164, 236] on link "3" at bounding box center [166, 235] width 11 height 11
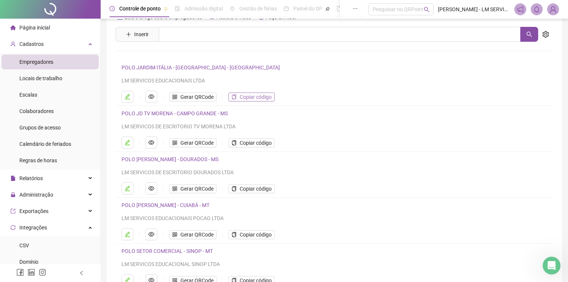
click at [259, 97] on span "Copiar código" at bounding box center [256, 97] width 32 height 8
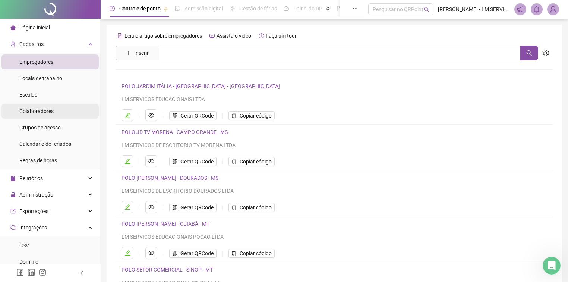
click at [49, 110] on span "Colaboradores" at bounding box center [36, 111] width 34 height 6
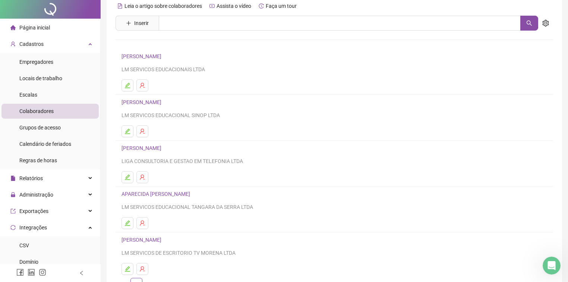
scroll to position [78, 0]
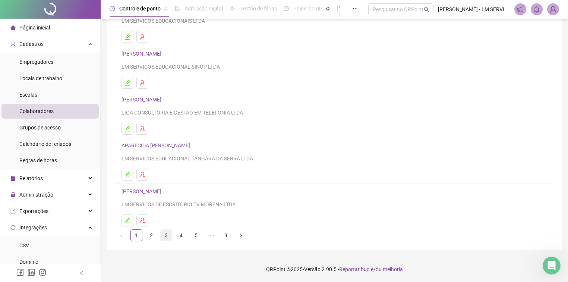
click at [163, 236] on link "3" at bounding box center [166, 235] width 11 height 11
click at [149, 237] on link "2" at bounding box center [151, 235] width 11 height 11
click at [176, 234] on link "4" at bounding box center [181, 235] width 11 height 11
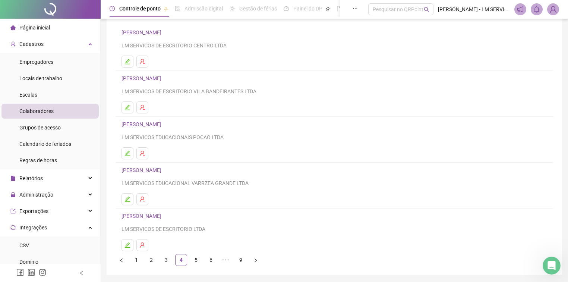
scroll to position [60, 0]
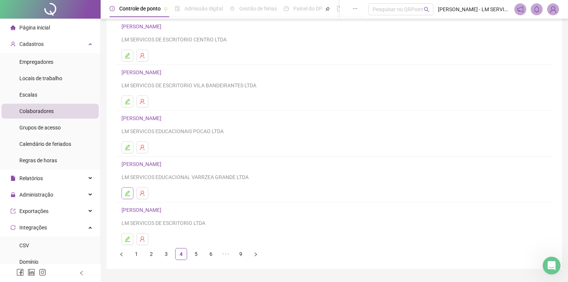
click at [129, 192] on icon "edit" at bounding box center [127, 193] width 6 height 6
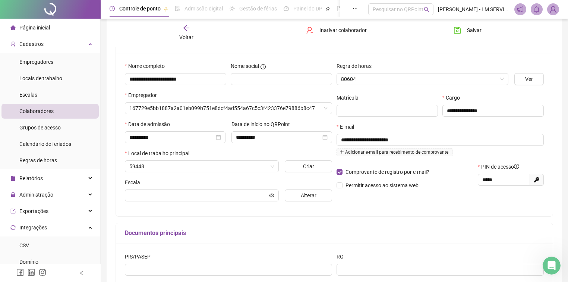
scroll to position [63, 0]
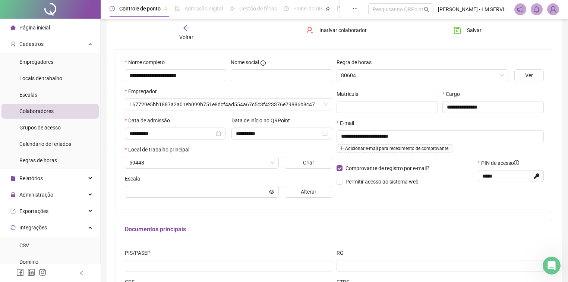
type input "**********"
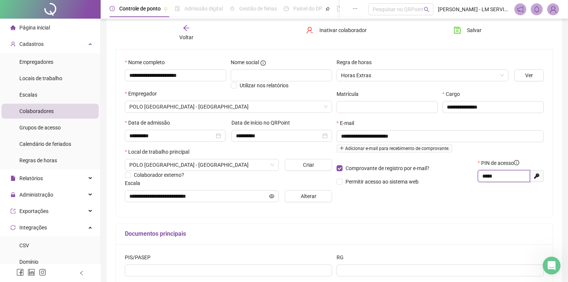
click at [491, 176] on input "*****" at bounding box center [503, 176] width 42 height 8
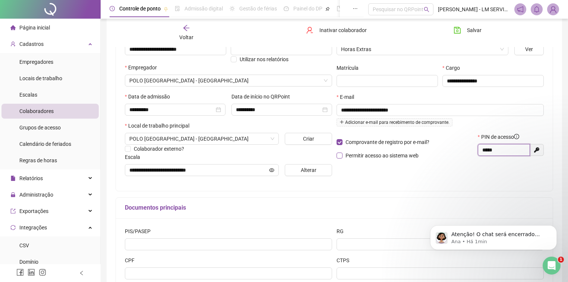
scroll to position [143, 0]
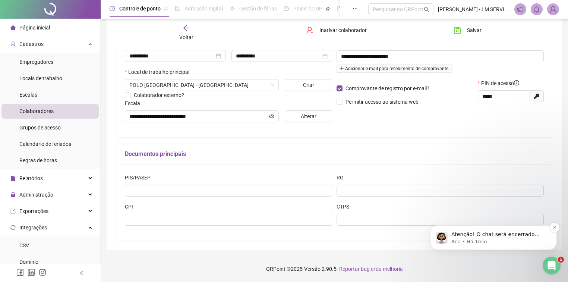
click at [514, 237] on p "Atenção! O chat será encerrado automaticamente pelo sistema em alguns minutos p…" at bounding box center [499, 234] width 96 height 7
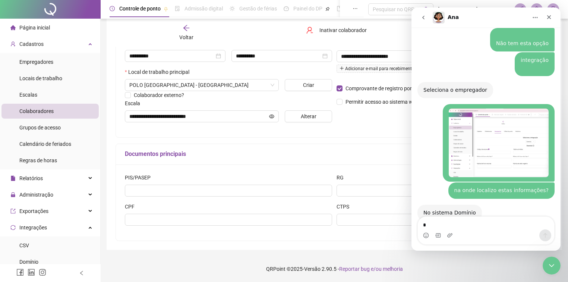
scroll to position [967, 0]
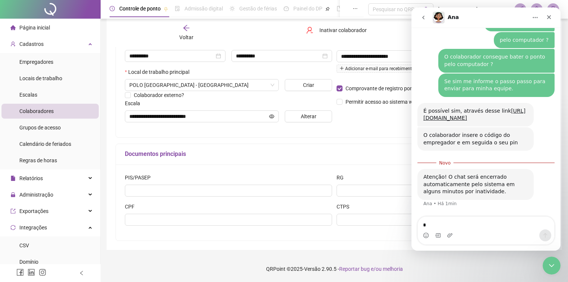
click at [238, 237] on div "PIS/PASEP RG CPF CTPS" at bounding box center [334, 202] width 437 height 76
click at [549, 15] on icon "Fechar" at bounding box center [549, 17] width 6 height 6
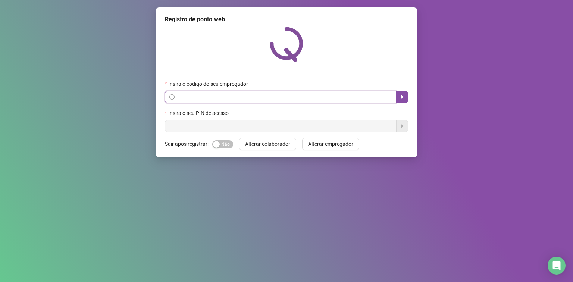
click at [234, 100] on input "text" at bounding box center [284, 97] width 216 height 8
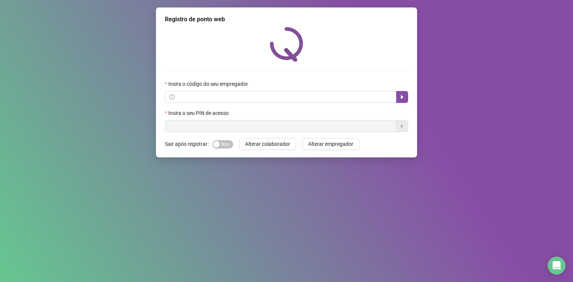
click at [211, 83] on label "Insira o código do seu empregador" at bounding box center [209, 84] width 88 height 8
click at [209, 103] on span at bounding box center [280, 97] width 231 height 12
click at [203, 100] on input "text" at bounding box center [284, 97] width 216 height 8
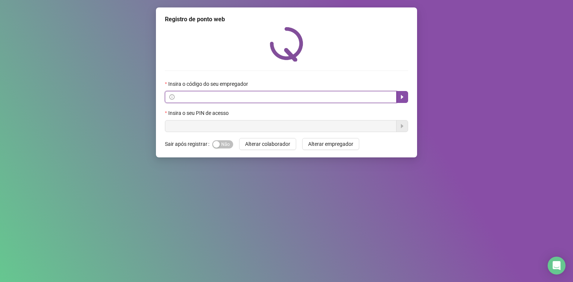
paste input "**********"
type input "**********"
click at [228, 133] on div "**********" at bounding box center [286, 82] width 261 height 150
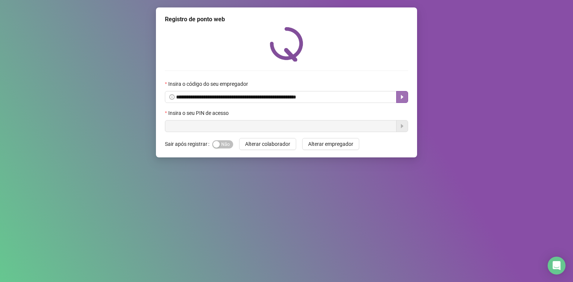
click at [401, 97] on icon "caret-right" at bounding box center [402, 97] width 3 height 4
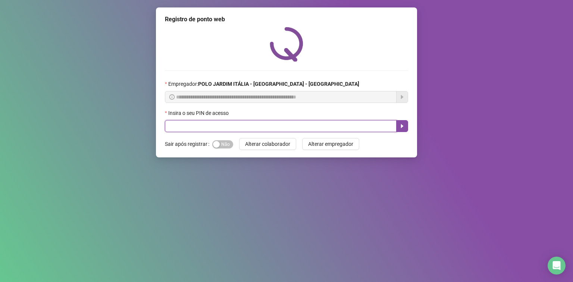
click at [205, 122] on input "text" at bounding box center [280, 126] width 231 height 12
paste input "*****"
type input "*****"
click at [268, 165] on div "**********" at bounding box center [286, 141] width 573 height 282
click at [403, 125] on icon "caret-right" at bounding box center [402, 126] width 6 height 6
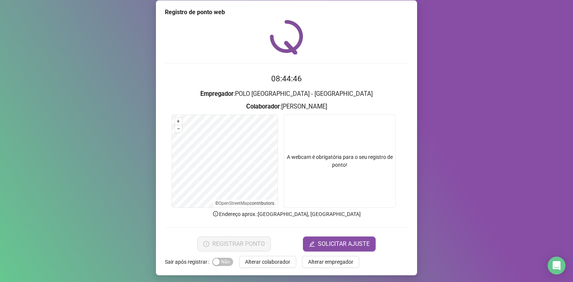
scroll to position [9, 0]
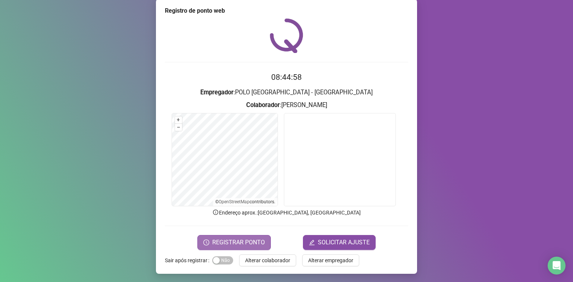
click at [250, 239] on span "REGISTRAR PONTO" at bounding box center [238, 242] width 53 height 9
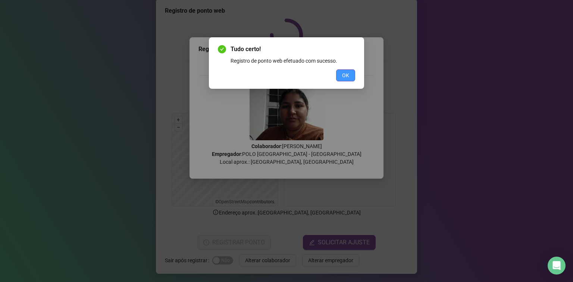
click at [347, 75] on span "OK" at bounding box center [345, 75] width 7 height 8
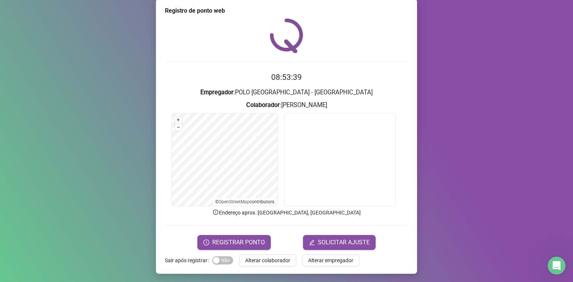
scroll to position [0, 0]
